Goal: Task Accomplishment & Management: Use online tool/utility

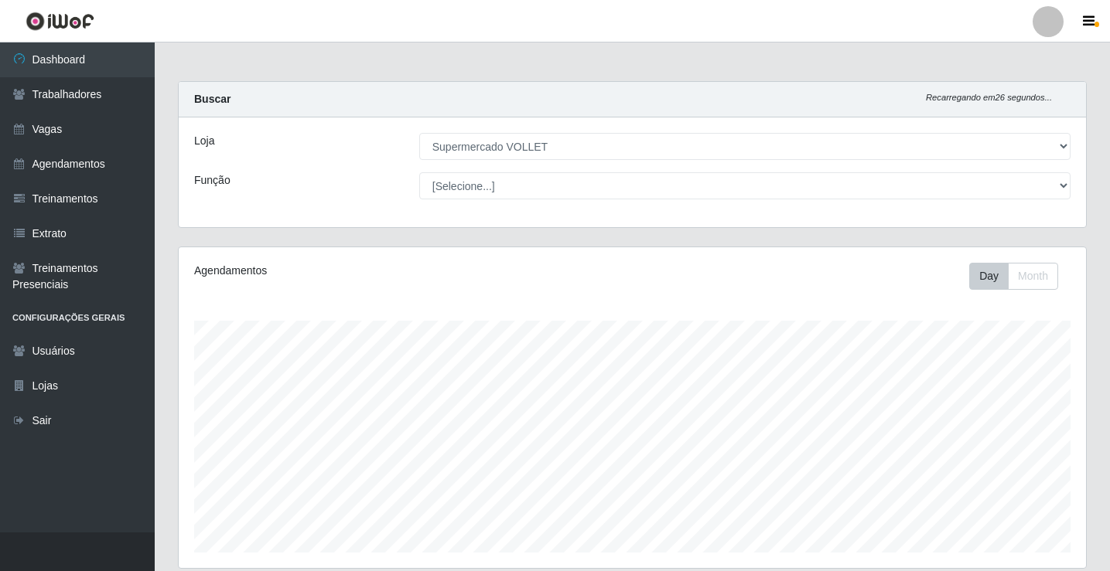
select select "72"
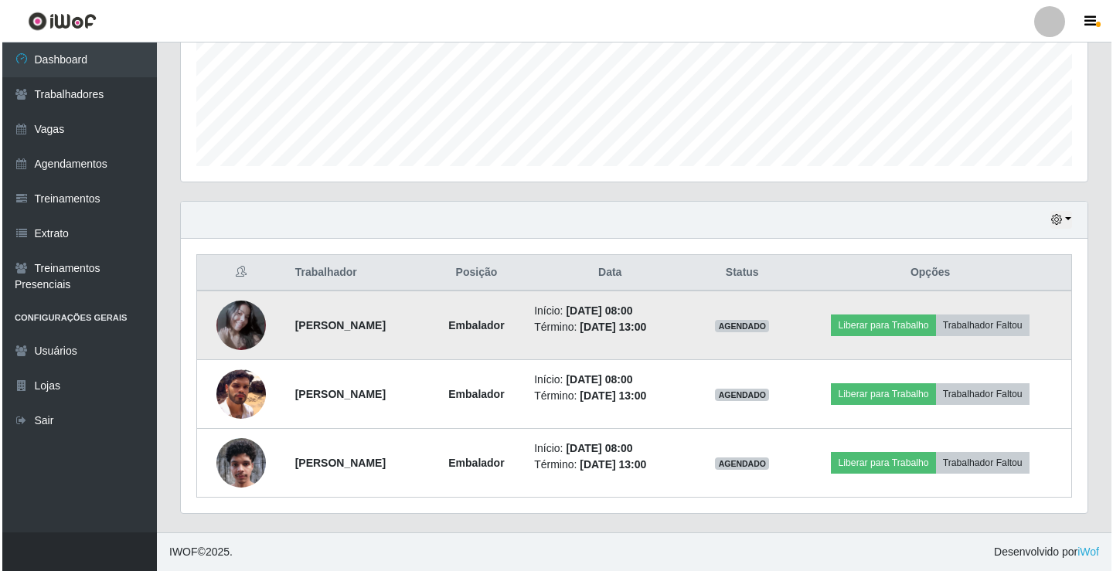
scroll to position [321, 907]
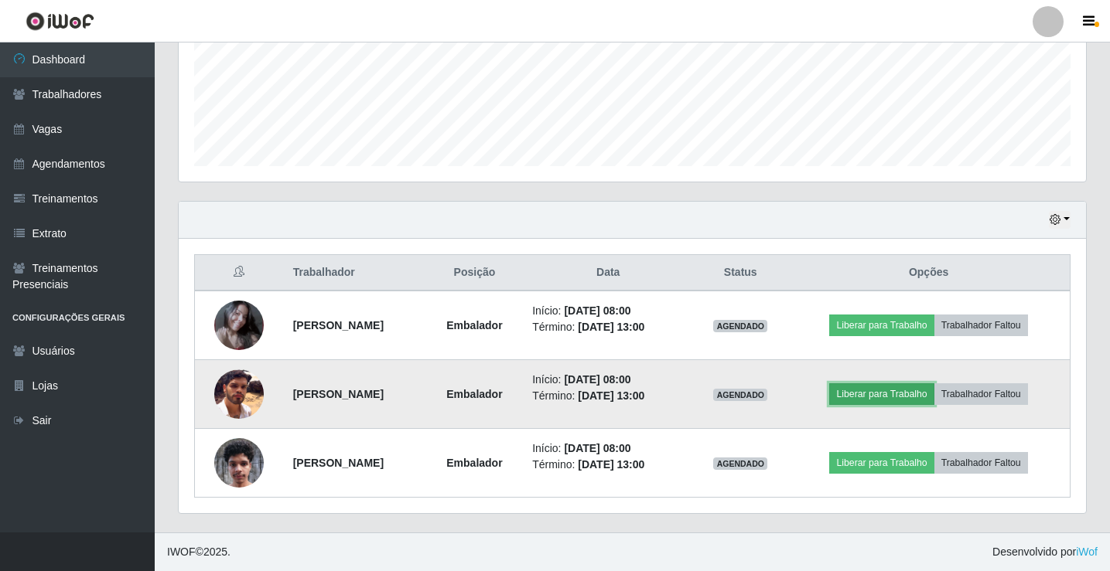
click at [884, 390] on button "Liberar para Trabalho" at bounding box center [881, 395] width 104 height 22
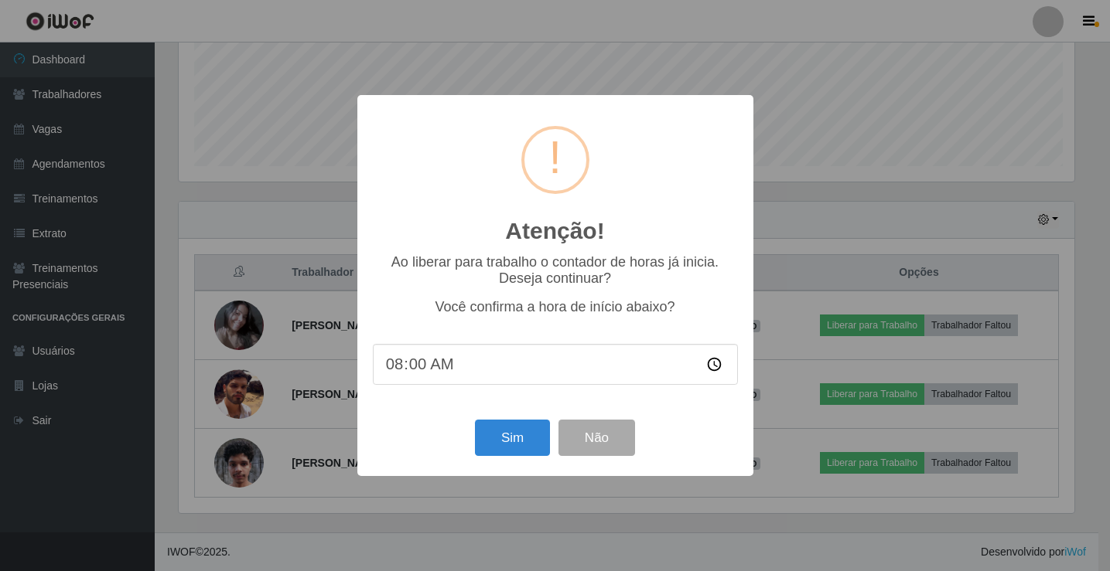
scroll to position [321, 899]
click at [511, 444] on button "Sim" at bounding box center [513, 438] width 75 height 36
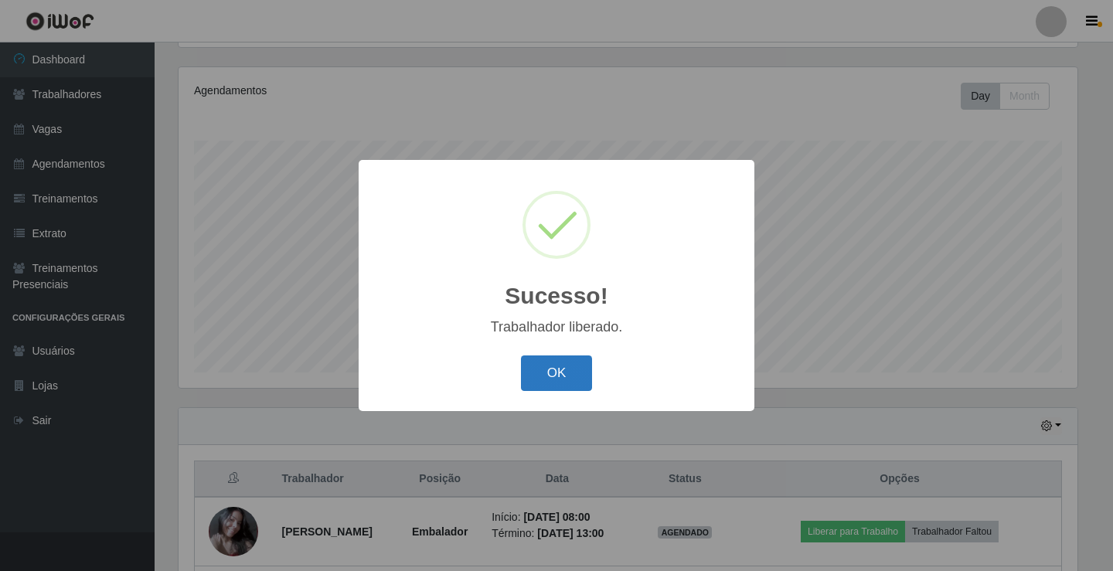
click at [545, 374] on button "OK" at bounding box center [557, 374] width 72 height 36
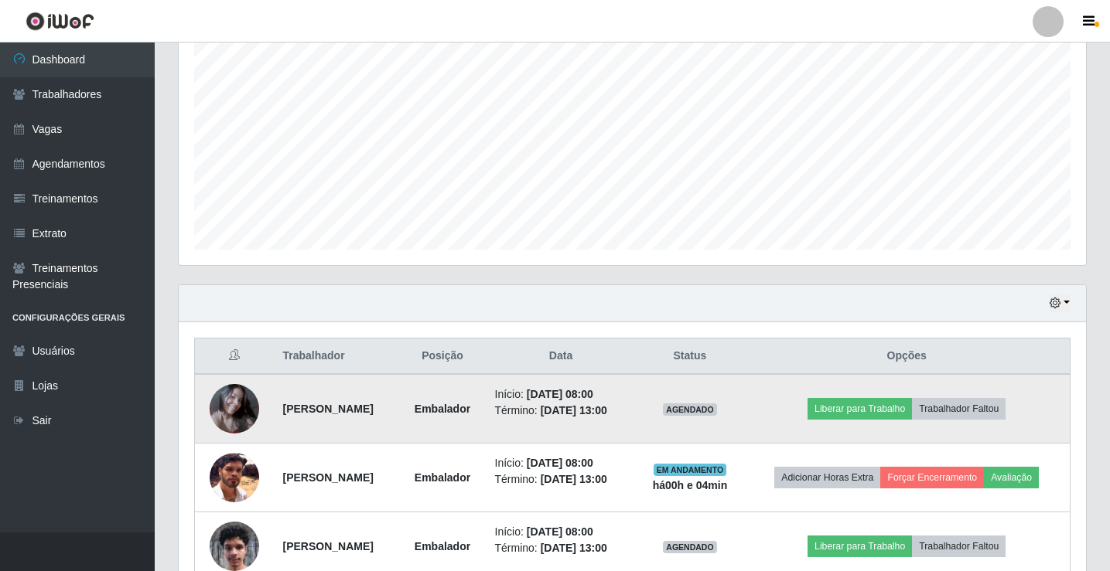
scroll to position [421, 0]
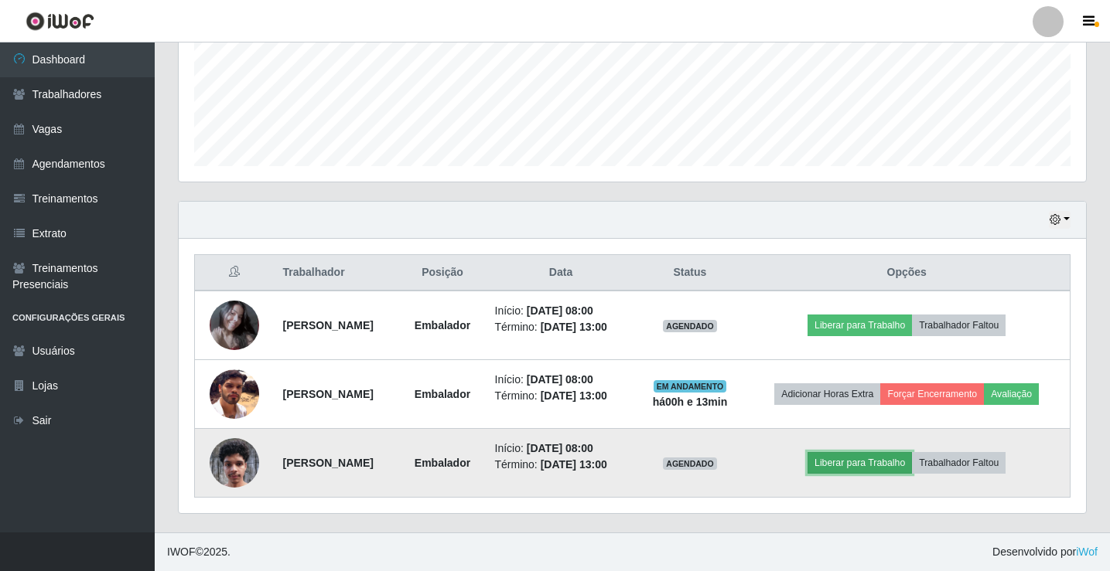
click at [895, 461] on button "Liberar para Trabalho" at bounding box center [859, 463] width 104 height 22
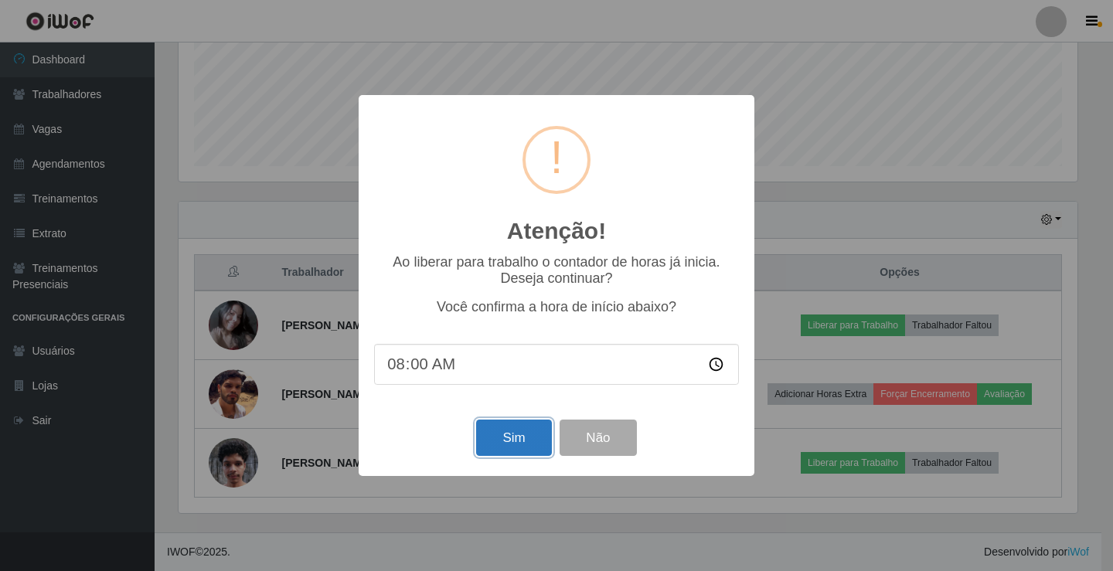
click at [529, 445] on button "Sim" at bounding box center [513, 438] width 75 height 36
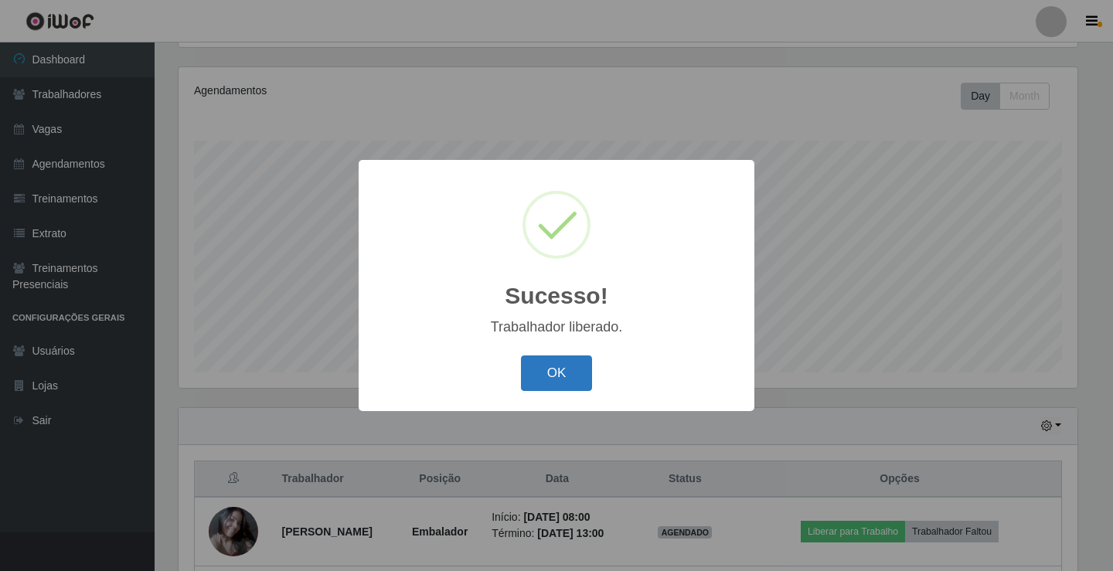
click at [571, 367] on button "OK" at bounding box center [557, 374] width 72 height 36
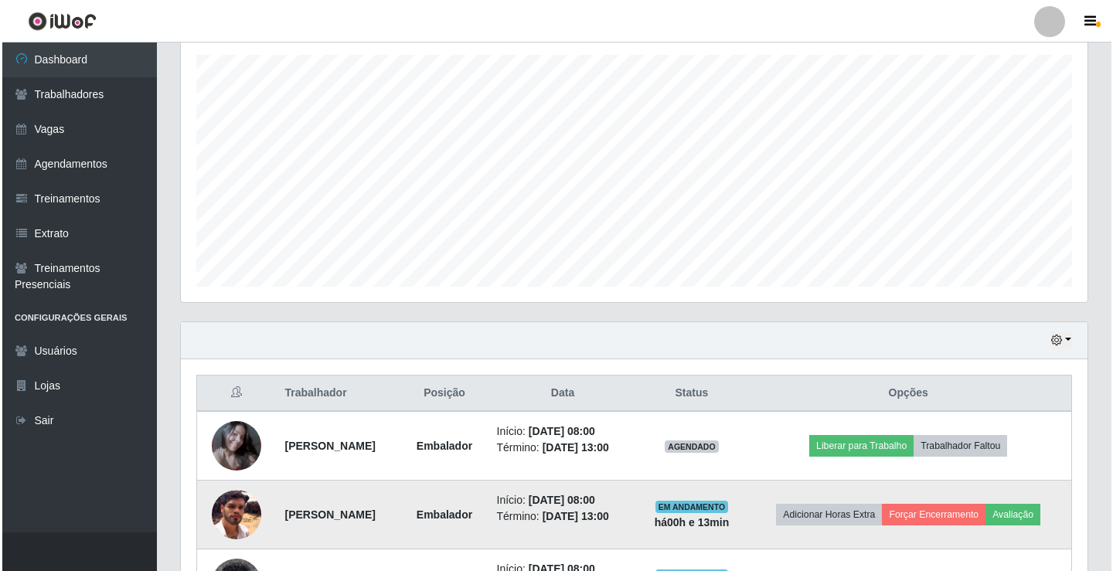
scroll to position [421, 0]
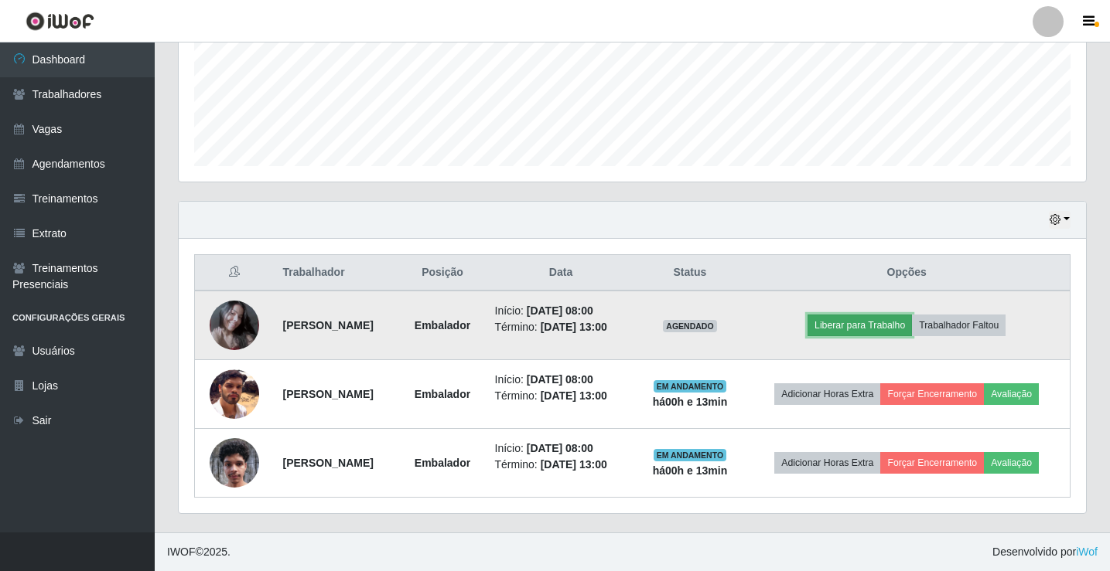
click at [899, 315] on button "Liberar para Trabalho" at bounding box center [859, 326] width 104 height 22
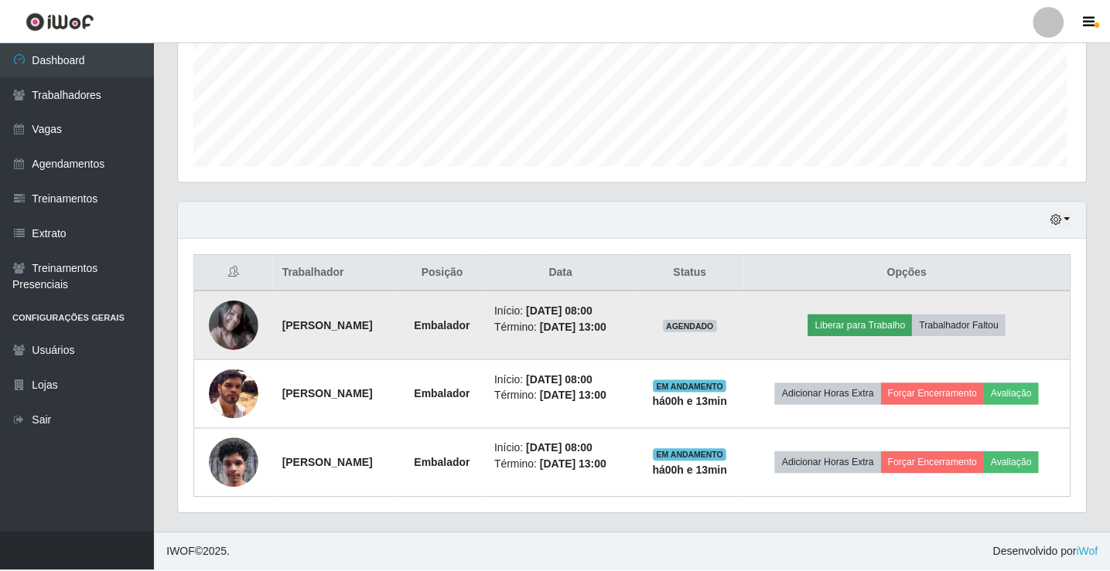
scroll to position [321, 899]
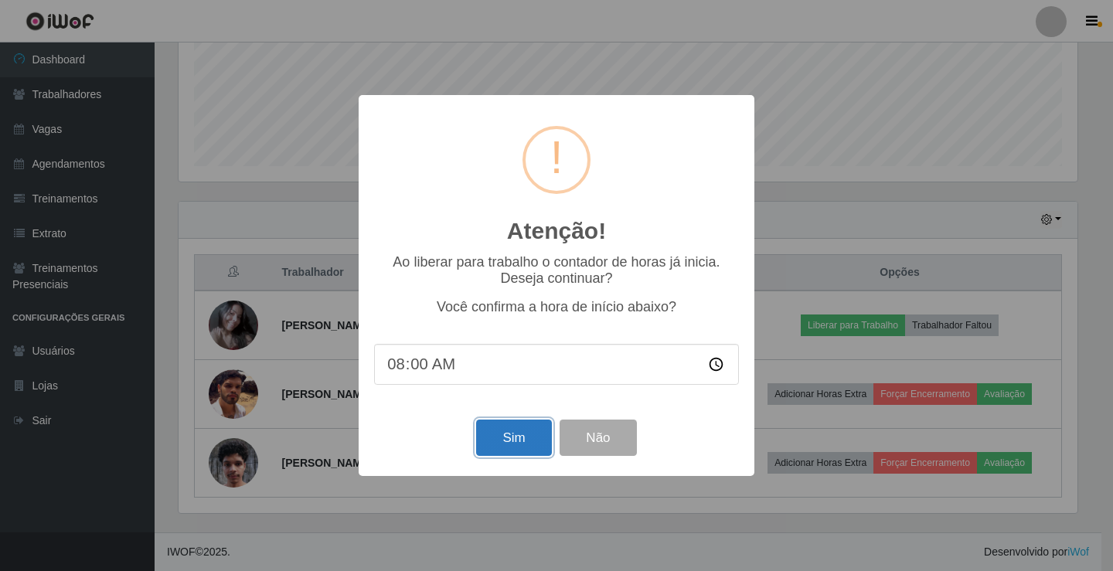
click at [496, 445] on button "Sim" at bounding box center [513, 438] width 75 height 36
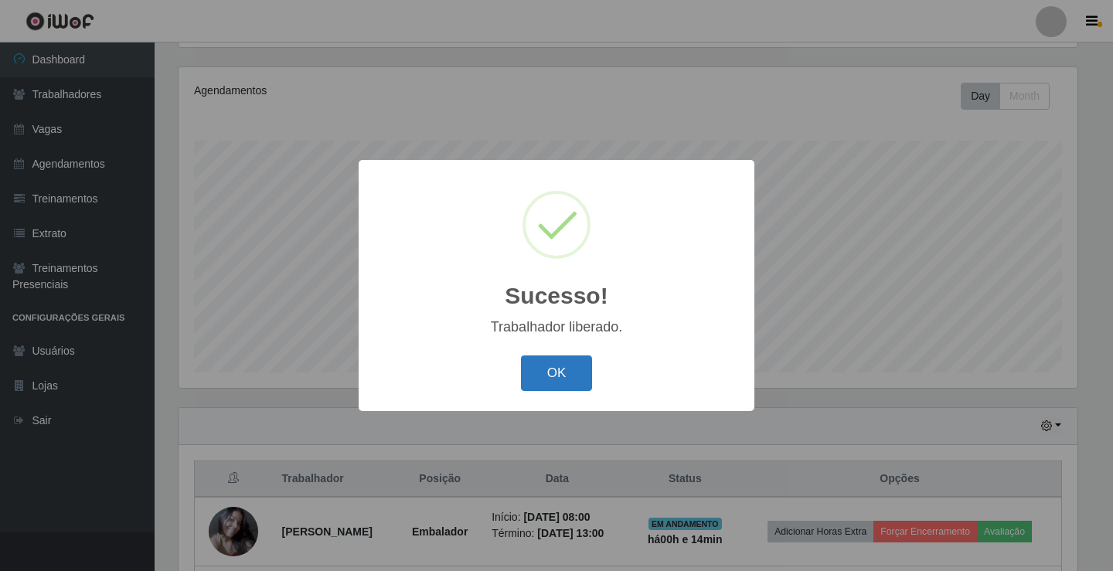
click at [568, 380] on button "OK" at bounding box center [557, 374] width 72 height 36
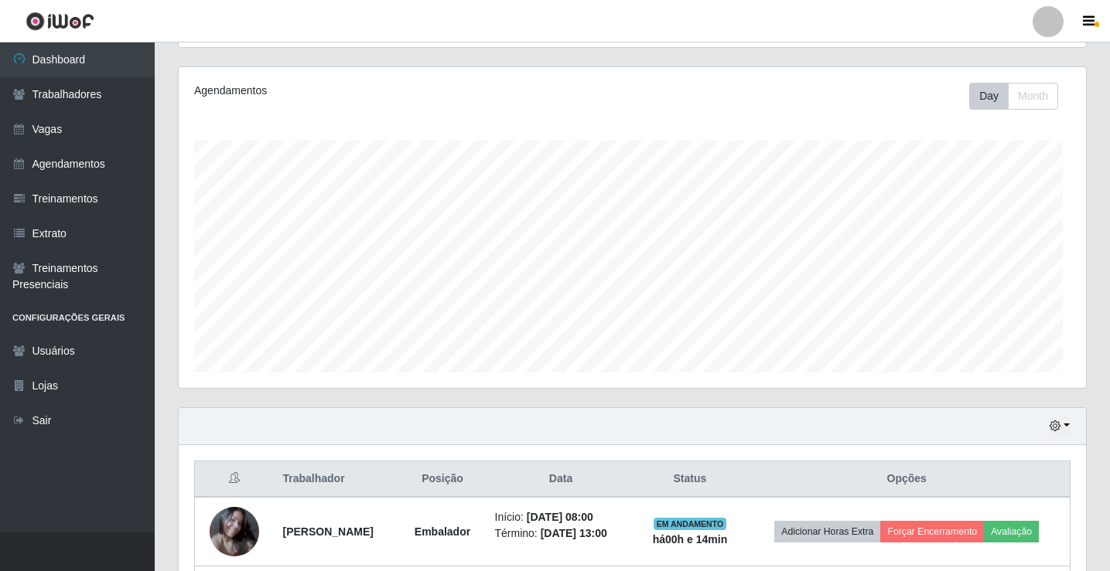
scroll to position [321, 907]
